Goal: Task Accomplishment & Management: Manage account settings

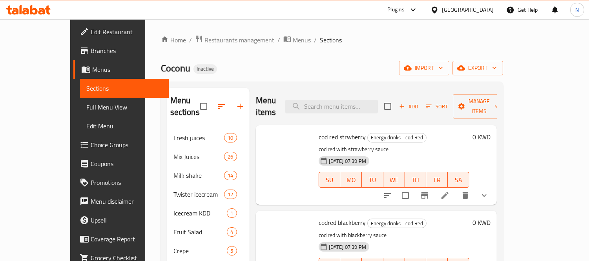
scroll to position [715, 0]
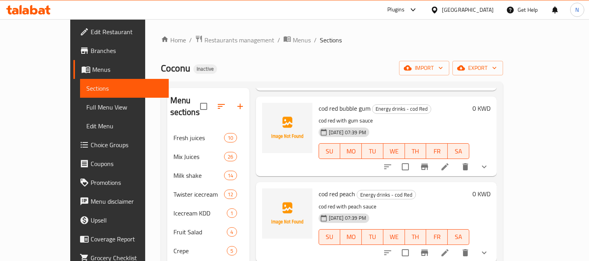
click at [484, 11] on div "[GEOGRAPHIC_DATA]" at bounding box center [468, 9] width 52 height 9
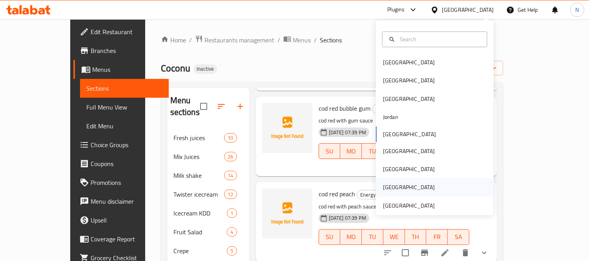
click at [404, 194] on div "[GEOGRAPHIC_DATA]" at bounding box center [409, 188] width 64 height 18
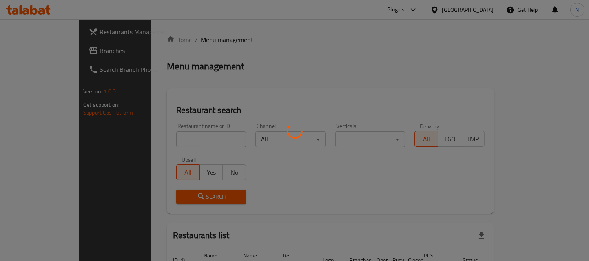
click at [402, 202] on div at bounding box center [294, 130] width 589 height 261
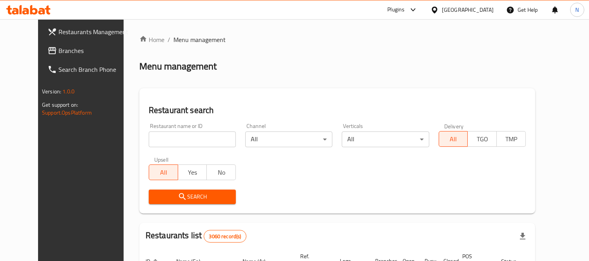
click at [475, 6] on div "[GEOGRAPHIC_DATA]" at bounding box center [468, 9] width 52 height 9
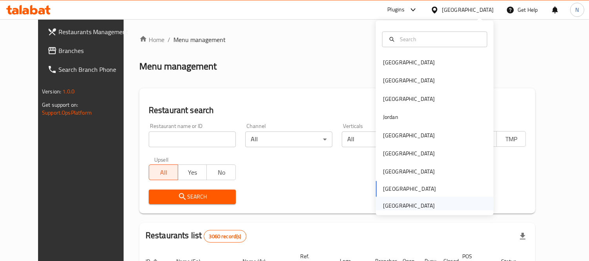
click at [411, 205] on div "[GEOGRAPHIC_DATA]" at bounding box center [409, 205] width 52 height 9
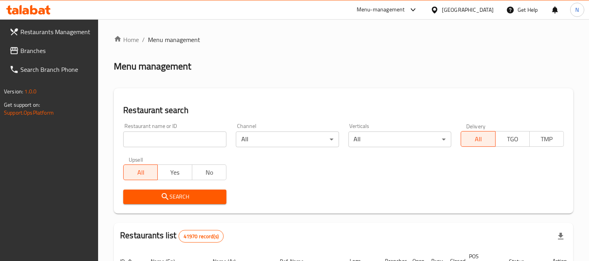
click at [131, 139] on input "search" at bounding box center [174, 140] width 103 height 16
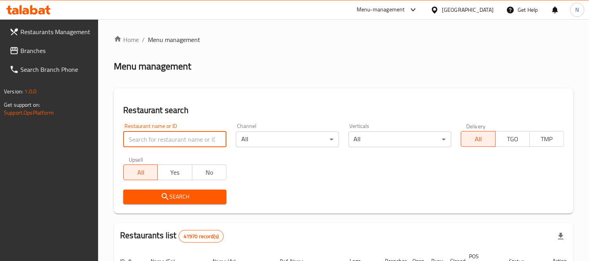
paste input "Tita’s Restaurant"
type input "Tita’s Restaurant"
click button "Search" at bounding box center [174, 197] width 103 height 15
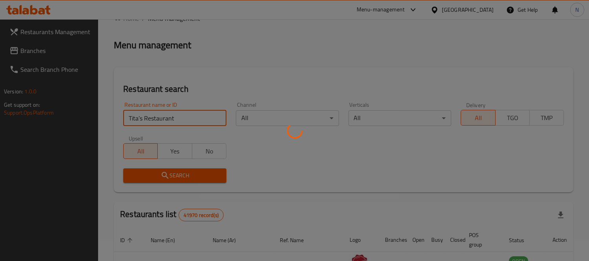
scroll to position [82, 0]
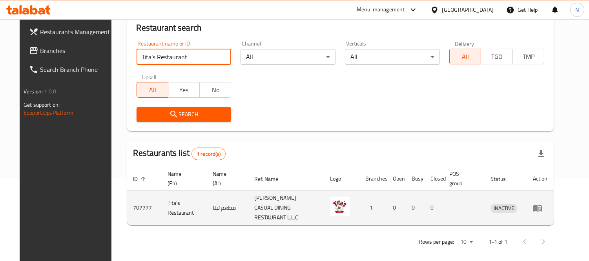
click at [551, 202] on td "enhanced table" at bounding box center [540, 208] width 27 height 35
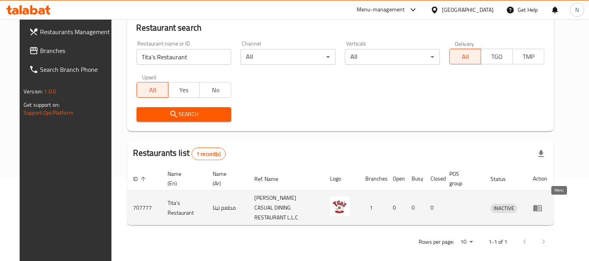
click at [542, 206] on icon "enhanced table" at bounding box center [538, 208] width 9 height 7
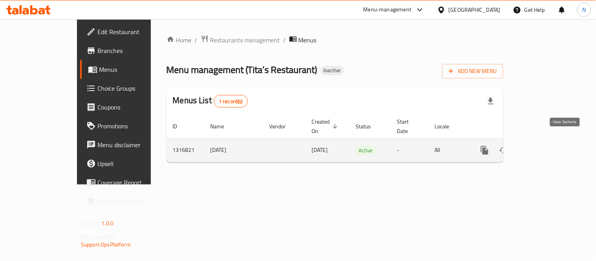
click at [546, 146] on icon "enhanced table" at bounding box center [540, 150] width 9 height 9
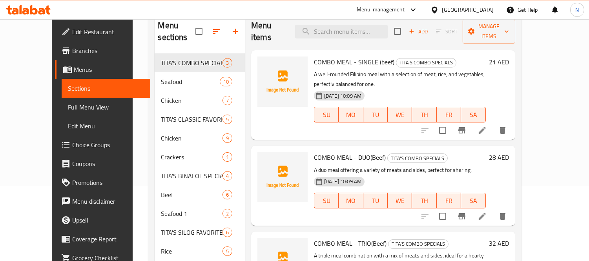
scroll to position [71, 0]
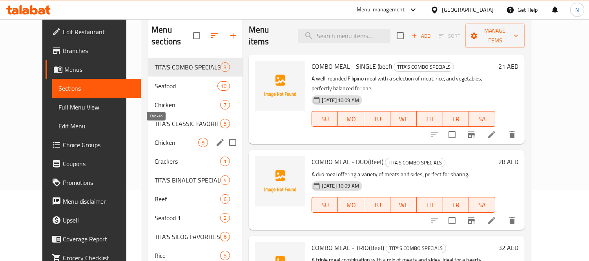
drag, startPoint x: 168, startPoint y: 130, endPoint x: 201, endPoint y: 124, distance: 34.0
click at [169, 138] on span "Chicken" at bounding box center [177, 142] width 44 height 9
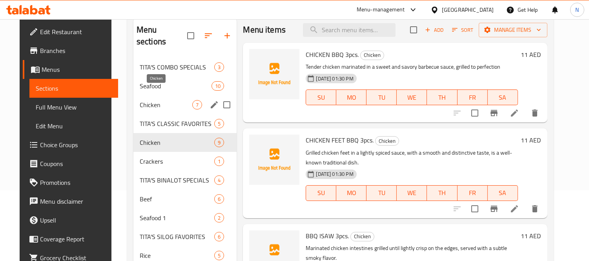
click at [155, 100] on span "Chicken" at bounding box center [166, 104] width 53 height 9
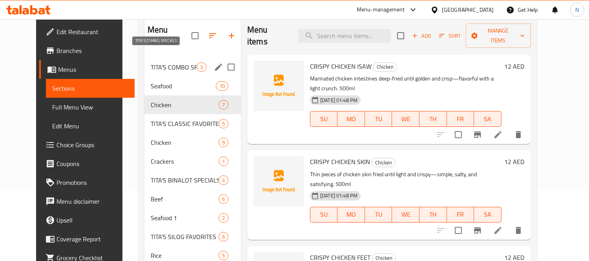
click at [167, 62] on span "TITA'S COMBO SPECIALS" at bounding box center [174, 66] width 46 height 9
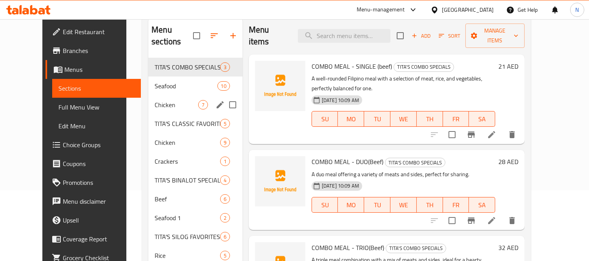
click at [174, 95] on div "Chicken 7" at bounding box center [195, 104] width 94 height 19
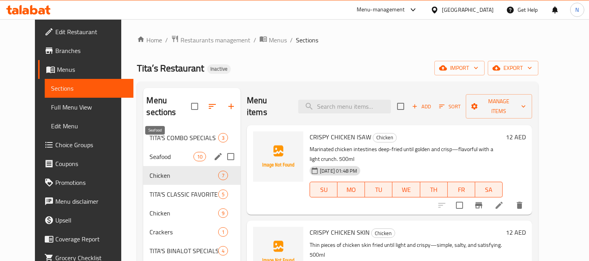
click at [154, 152] on span "Seafood" at bounding box center [172, 156] width 44 height 9
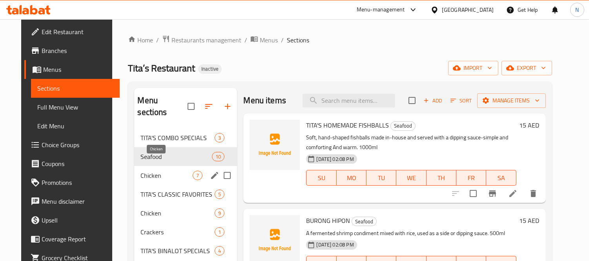
click at [155, 171] on span "Chicken" at bounding box center [167, 175] width 52 height 9
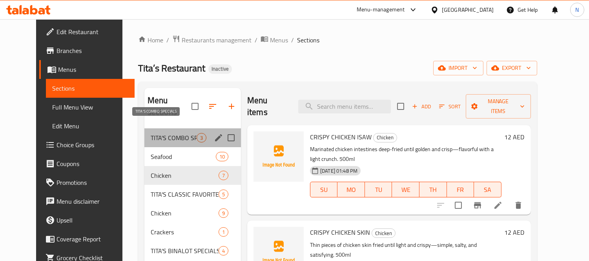
click at [168, 133] on span "TITA'S COMBO SPECIALS" at bounding box center [174, 137] width 46 height 9
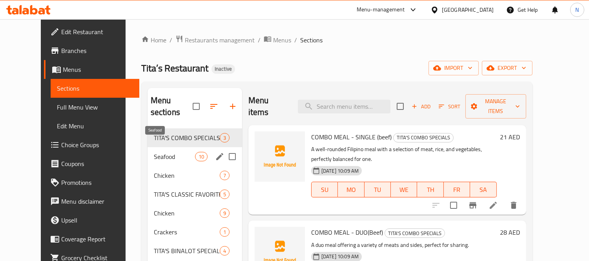
click at [154, 152] on span "Seafood" at bounding box center [174, 156] width 41 height 9
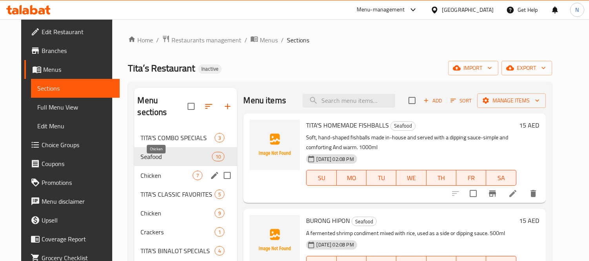
click at [182, 171] on span "Chicken" at bounding box center [167, 175] width 52 height 9
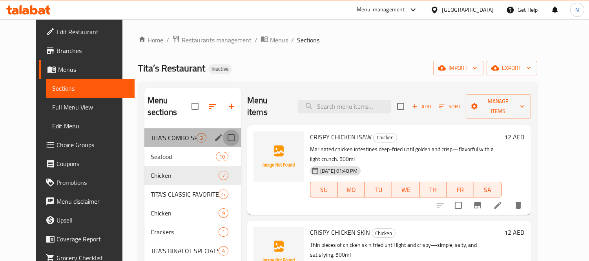
click at [226, 130] on input "Menu sections" at bounding box center [231, 138] width 16 height 16
checkbox input "true"
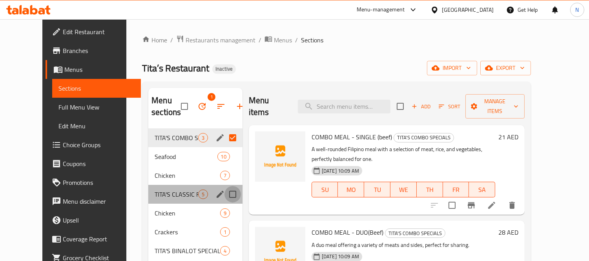
click at [225, 196] on input "Menu sections" at bounding box center [233, 194] width 16 height 16
checkbox input "true"
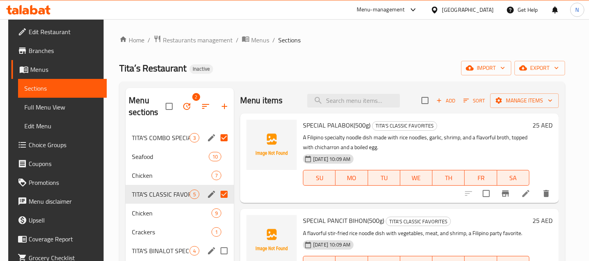
click at [225, 249] on input "Menu sections" at bounding box center [224, 251] width 16 height 16
checkbox input "true"
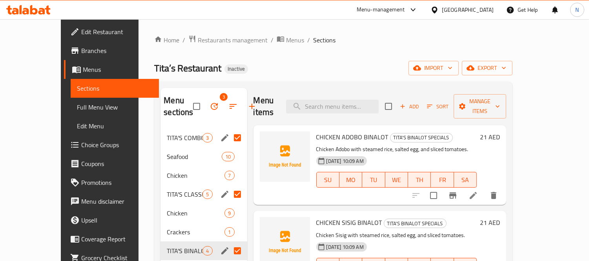
scroll to position [177, 0]
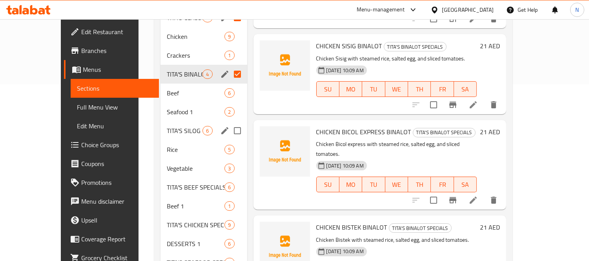
click at [229, 128] on input "Menu sections" at bounding box center [237, 130] width 16 height 16
checkbox input "true"
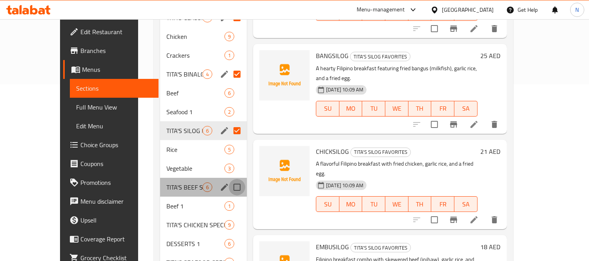
click at [229, 186] on input "Menu sections" at bounding box center [237, 187] width 16 height 16
checkbox input "true"
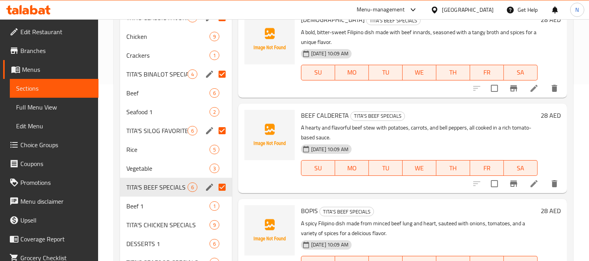
scroll to position [87, 0]
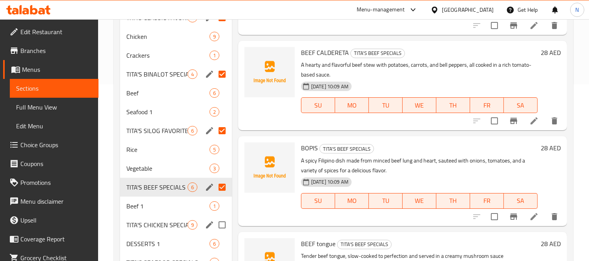
click at [222, 227] on input "Menu sections" at bounding box center [222, 225] width 16 height 16
checkbox input "true"
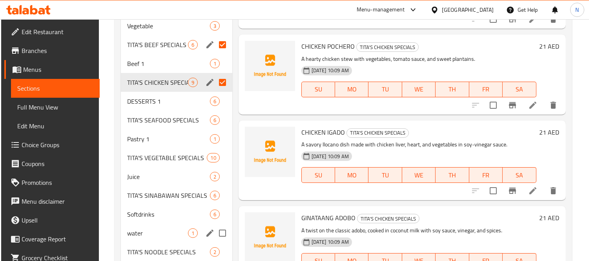
scroll to position [344, 0]
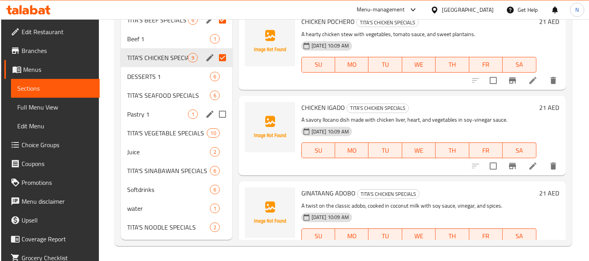
click at [161, 108] on div "Pastry 1 1" at bounding box center [176, 114] width 111 height 19
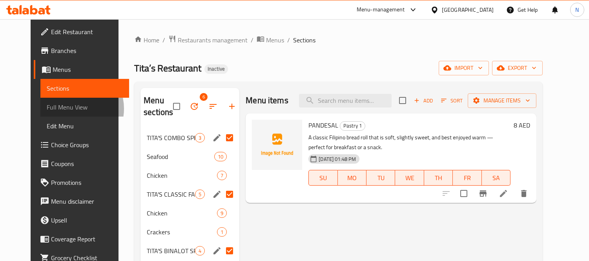
drag, startPoint x: 40, startPoint y: 109, endPoint x: 0, endPoint y: 116, distance: 40.3
click at [47, 109] on span "Full Menu View" at bounding box center [85, 106] width 76 height 9
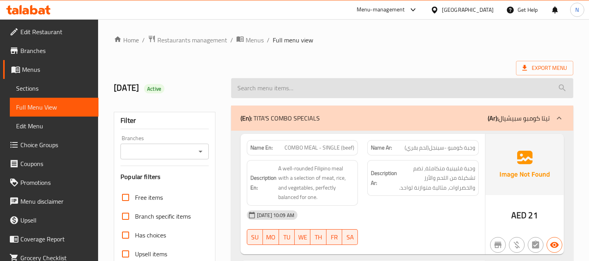
click at [394, 123] on div "(En): TITA'S COMBO SPECIALS (Ar): تيتا كومبو سبيشيال" at bounding box center [402, 118] width 342 height 25
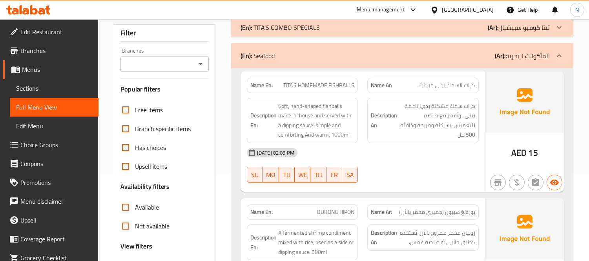
scroll to position [174, 0]
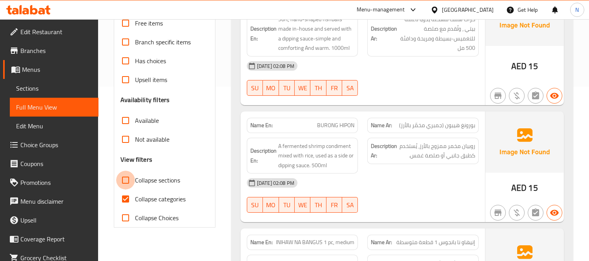
click at [117, 178] on input "Collapse sections" at bounding box center [125, 180] width 19 height 19
checkbox input "true"
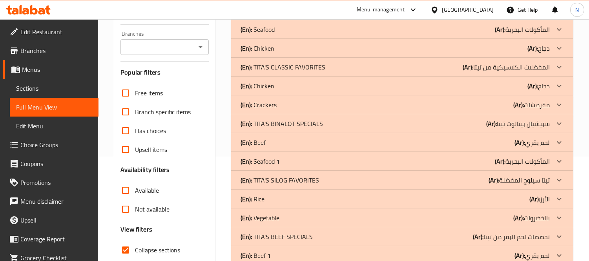
scroll to position [44, 0]
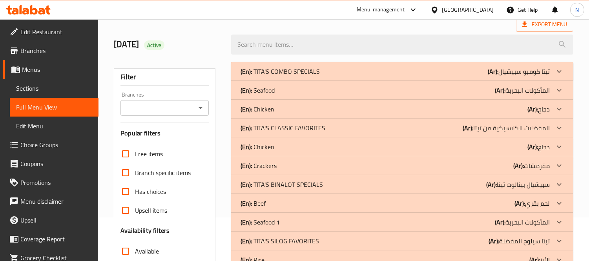
click at [407, 93] on div "(En): Seafood (Ar): المأكولات البحرية" at bounding box center [395, 90] width 309 height 9
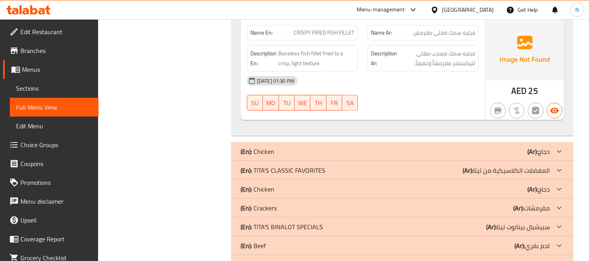
scroll to position [1265, 0]
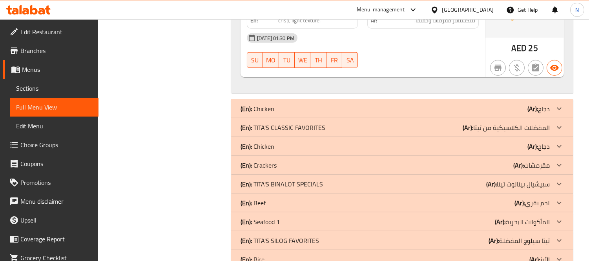
click at [386, 123] on div "(En): [PERSON_NAME]'S CLASSIC FAVORITES (Ar): المفضلات الكلاسيكية من تيتا" at bounding box center [395, 127] width 309 height 9
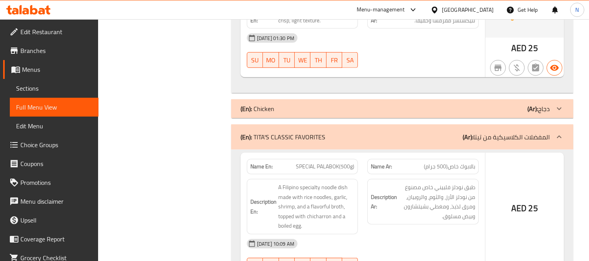
click at [382, 106] on div "(En): Chicken (Ar): دجاج" at bounding box center [395, 108] width 309 height 9
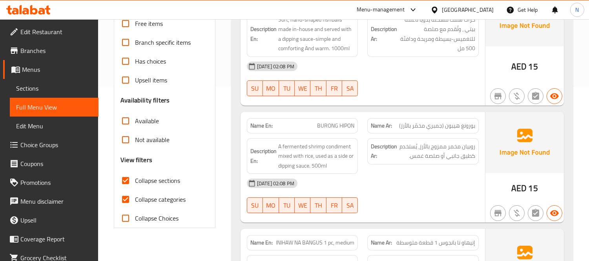
scroll to position [0, 0]
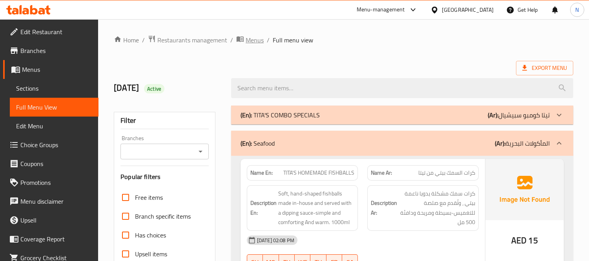
click at [258, 40] on span "Menus" at bounding box center [255, 39] width 18 height 9
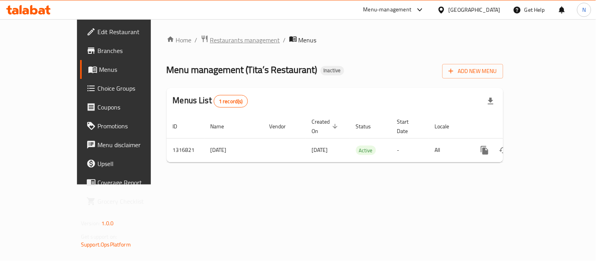
click at [210, 35] on span "Restaurants management" at bounding box center [245, 39] width 70 height 9
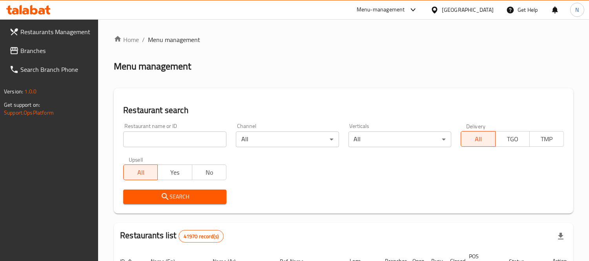
click at [147, 144] on input "search" at bounding box center [174, 140] width 103 height 16
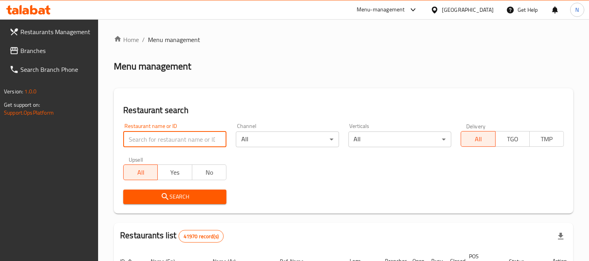
paste input "Hubba Cafe and"
type input "Hubba Cafe and"
click button "Search" at bounding box center [174, 197] width 103 height 15
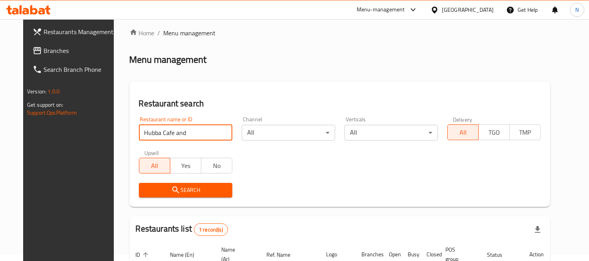
scroll to position [82, 0]
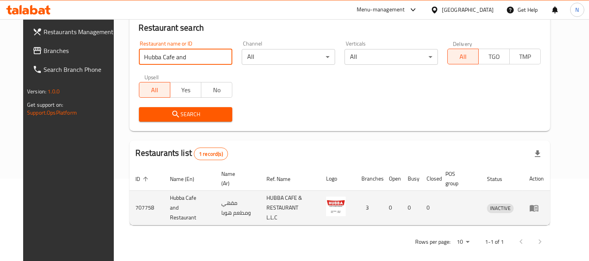
click at [550, 198] on td "enhanced table" at bounding box center [536, 208] width 27 height 35
click at [539, 206] on icon "enhanced table" at bounding box center [534, 207] width 9 height 9
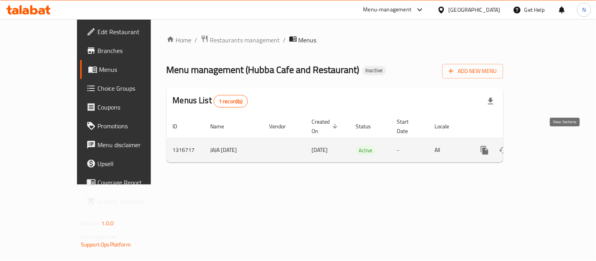
click at [550, 141] on link "enhanced table" at bounding box center [541, 150] width 19 height 19
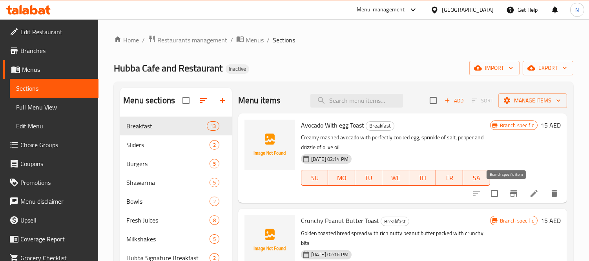
click at [505, 190] on button "Branch-specific-item" at bounding box center [514, 193] width 19 height 19
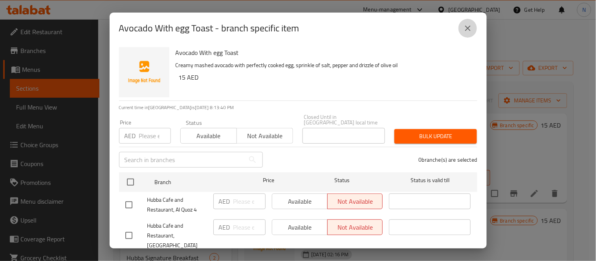
click at [469, 26] on icon "close" at bounding box center [467, 28] width 5 height 5
